Goal: Task Accomplishment & Management: Manage account settings

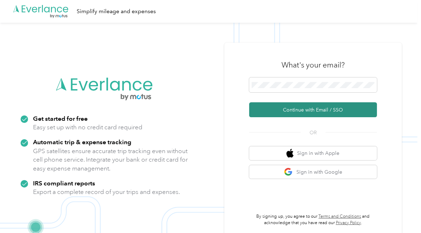
click at [299, 114] on button "Continue with Email / SSO" at bounding box center [313, 109] width 128 height 15
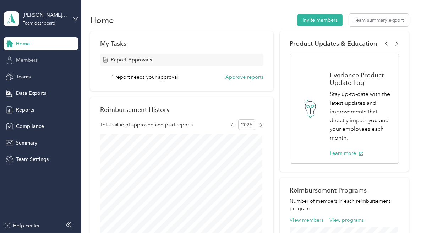
click at [29, 60] on span "Members" at bounding box center [27, 59] width 22 height 7
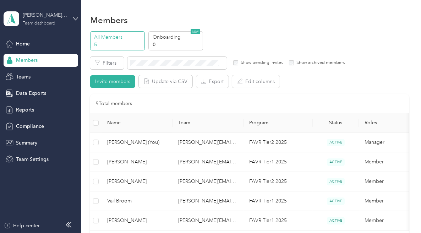
click at [45, 21] on div "[PERSON_NAME][EMAIL_ADDRESS][PERSON_NAME][DOMAIN_NAME] Team dashboard" at bounding box center [45, 18] width 44 height 14
click at [38, 57] on div "Team dashboard" at bounding box center [29, 58] width 39 height 7
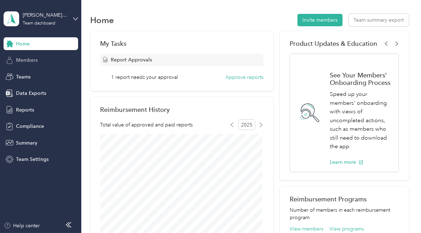
click at [20, 64] on span "Members" at bounding box center [27, 59] width 22 height 7
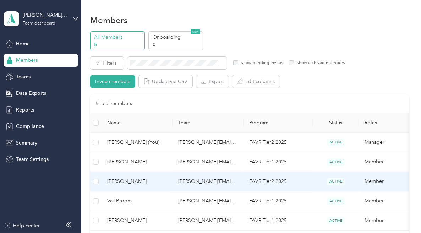
click at [208, 180] on td "[PERSON_NAME][EMAIL_ADDRESS][PERSON_NAME][DOMAIN_NAME]" at bounding box center [208, 182] width 71 height 20
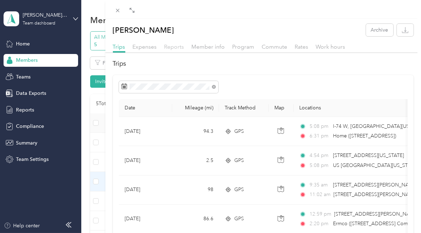
click at [172, 48] on span "Reports" at bounding box center [174, 46] width 20 height 7
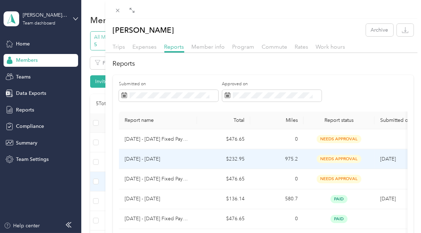
click at [175, 158] on p "[DATE] - [DATE]" at bounding box center [158, 159] width 67 height 8
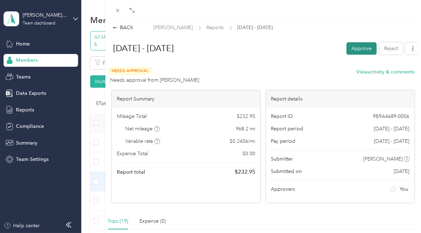
click at [350, 49] on button "Approve" at bounding box center [362, 48] width 30 height 12
